Goal: Information Seeking & Learning: Understand process/instructions

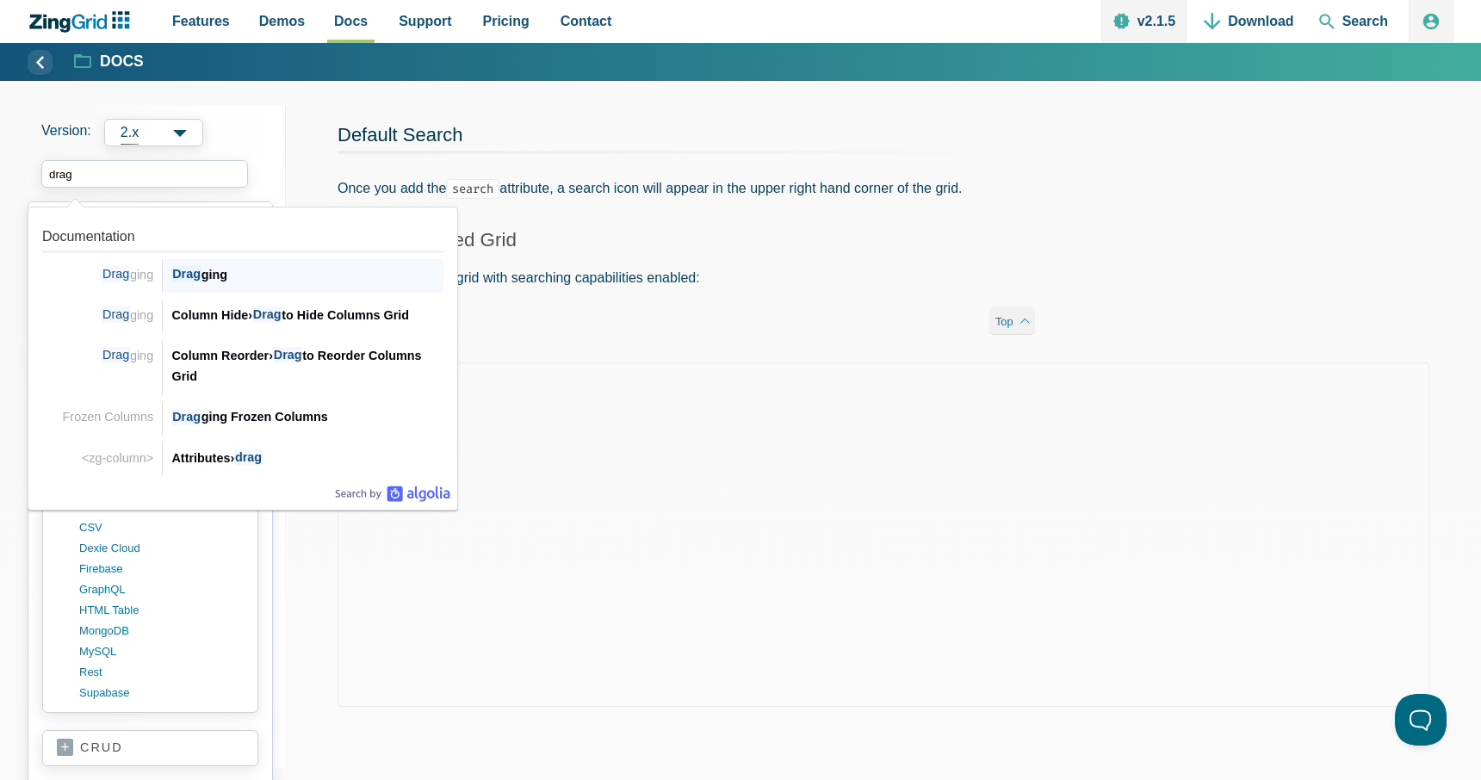
click at [225, 269] on div "Drag ging" at bounding box center [307, 274] width 272 height 21
type input "drag"
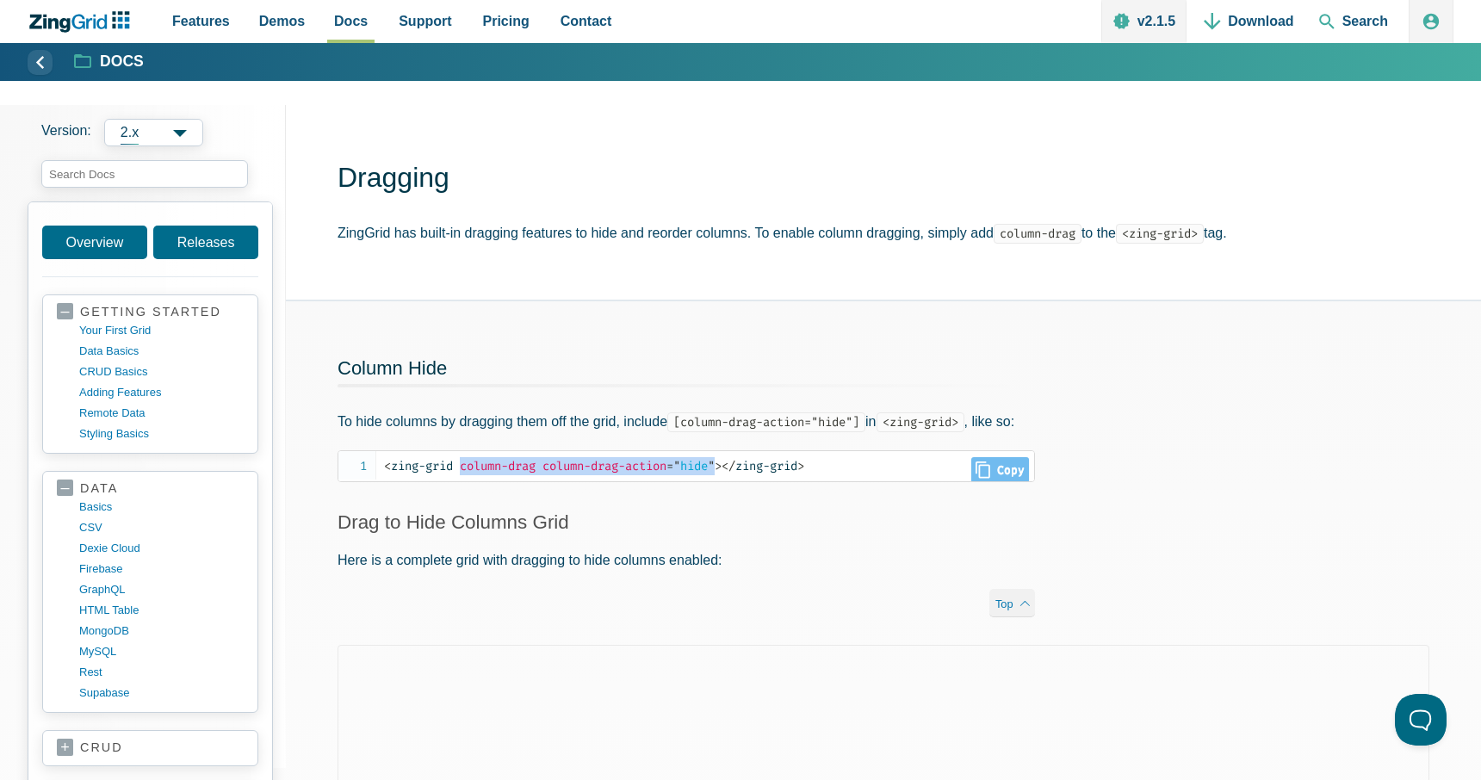
drag, startPoint x: 731, startPoint y: 487, endPoint x: 463, endPoint y: 489, distance: 267.7
click at [463, 473] on span "< zing-grid column-drag column-drag-action = " hide " >" at bounding box center [552, 466] width 337 height 15
copy span "column-drag column-drag-action = " hide ""
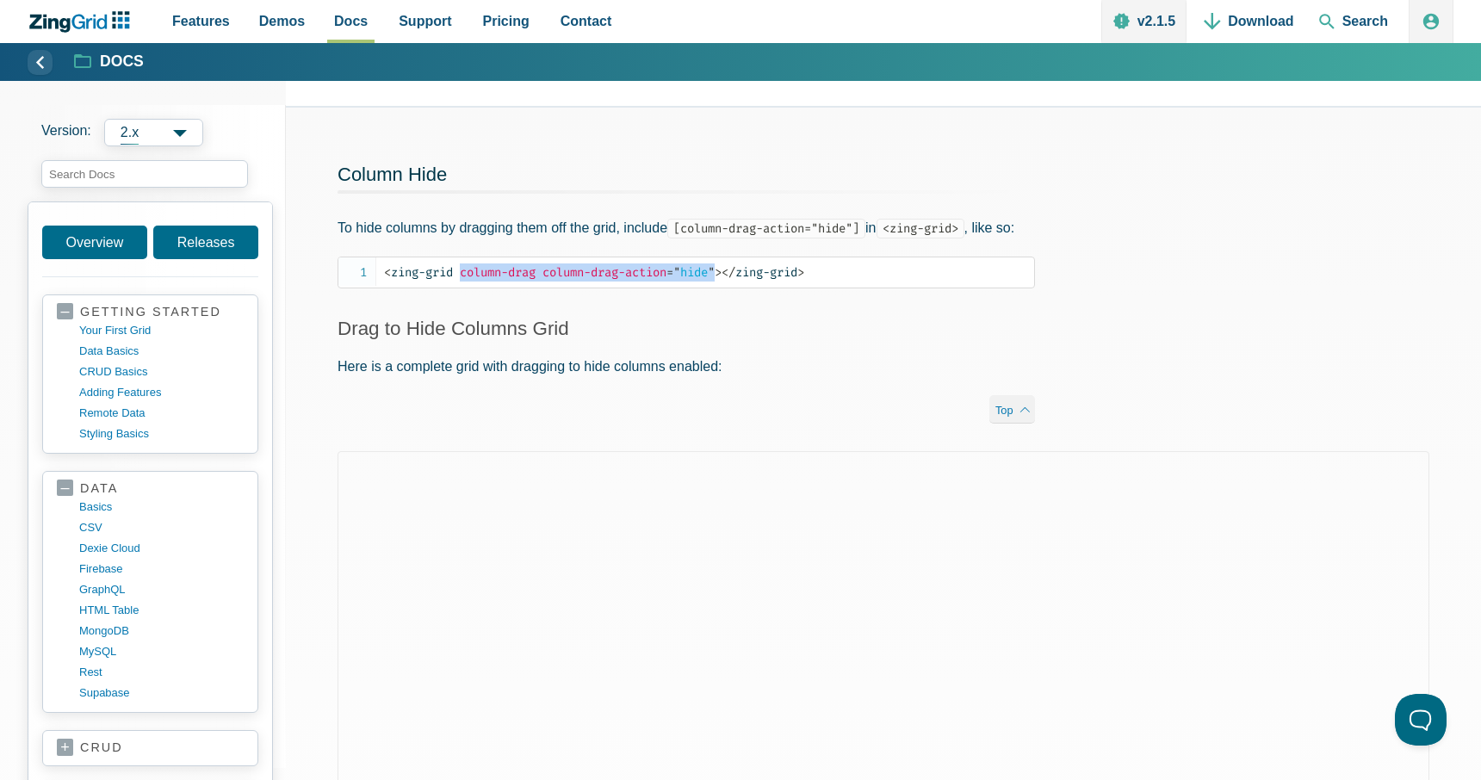
scroll to position [146, 0]
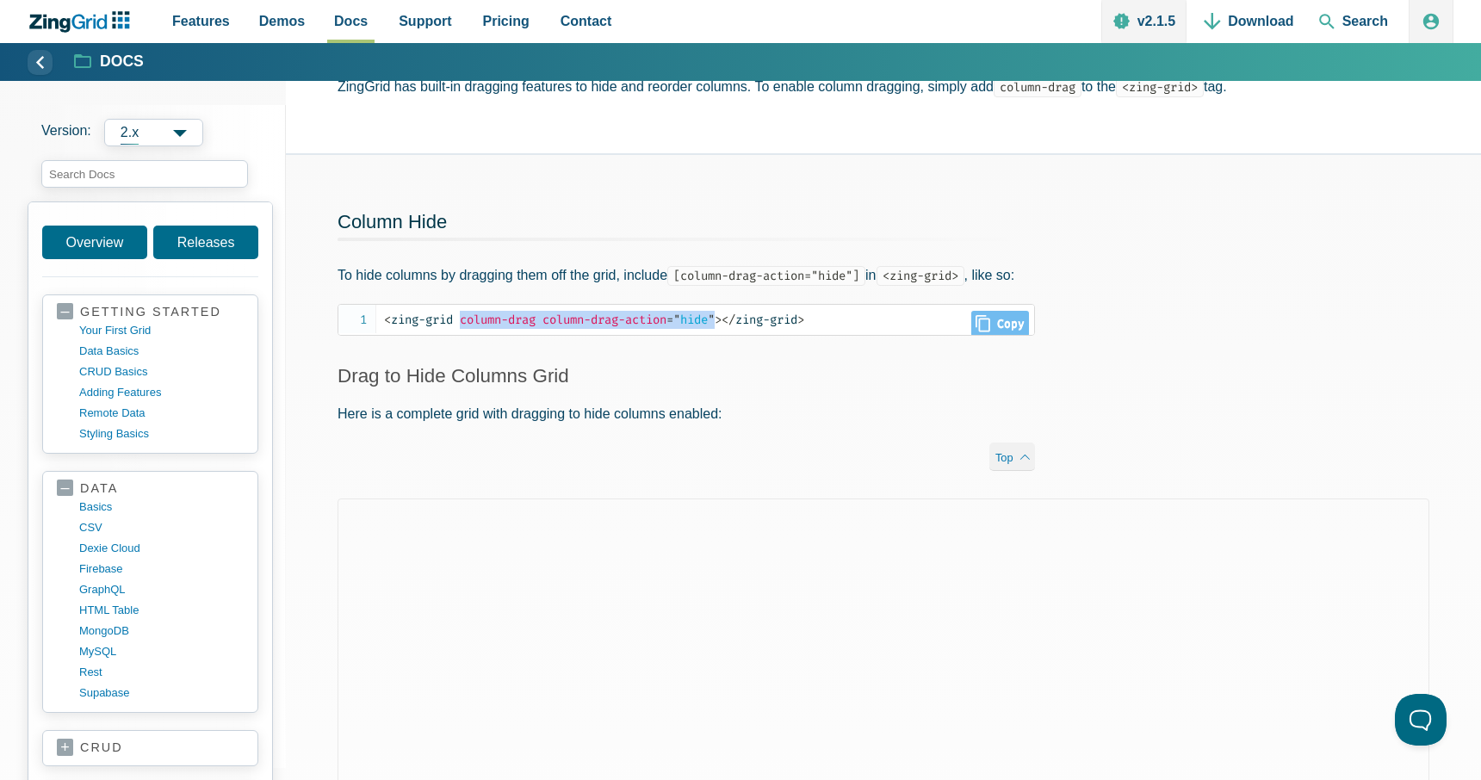
click at [711, 327] on span "= " hide "" at bounding box center [690, 319] width 48 height 15
